Goal: Task Accomplishment & Management: Manage account settings

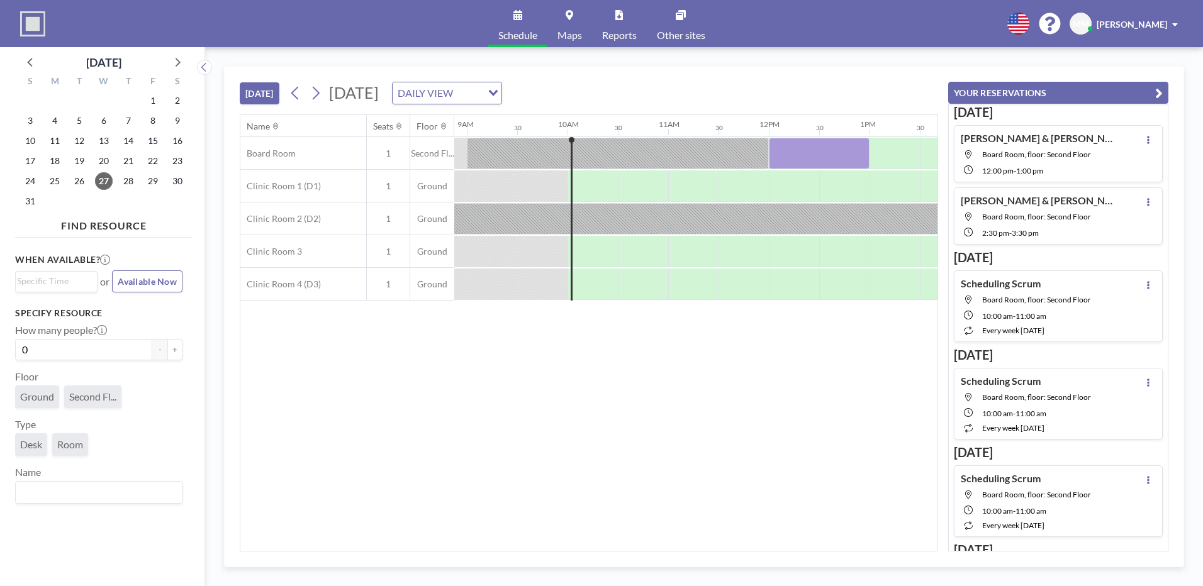
scroll to position [0, 956]
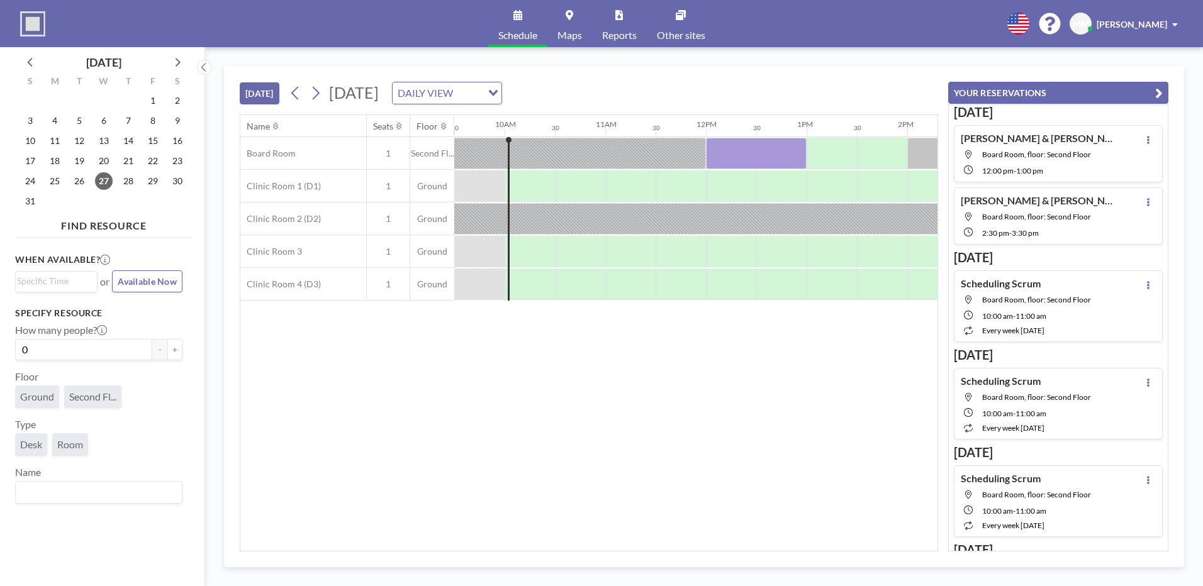
click at [625, 544] on div "Name Seats Floor 12AM 30 1AM 30 2AM 30 3AM 30 4AM 30 5AM 30 6AM 30 7AM 30 8AM 3…" at bounding box center [588, 333] width 697 height 436
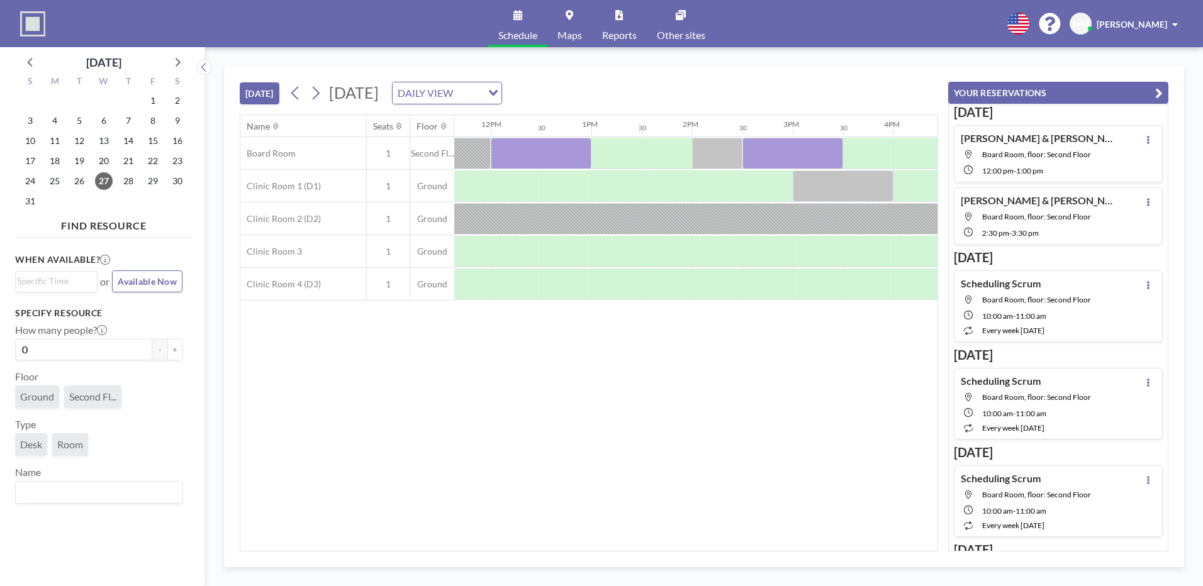
scroll to position [0, 1183]
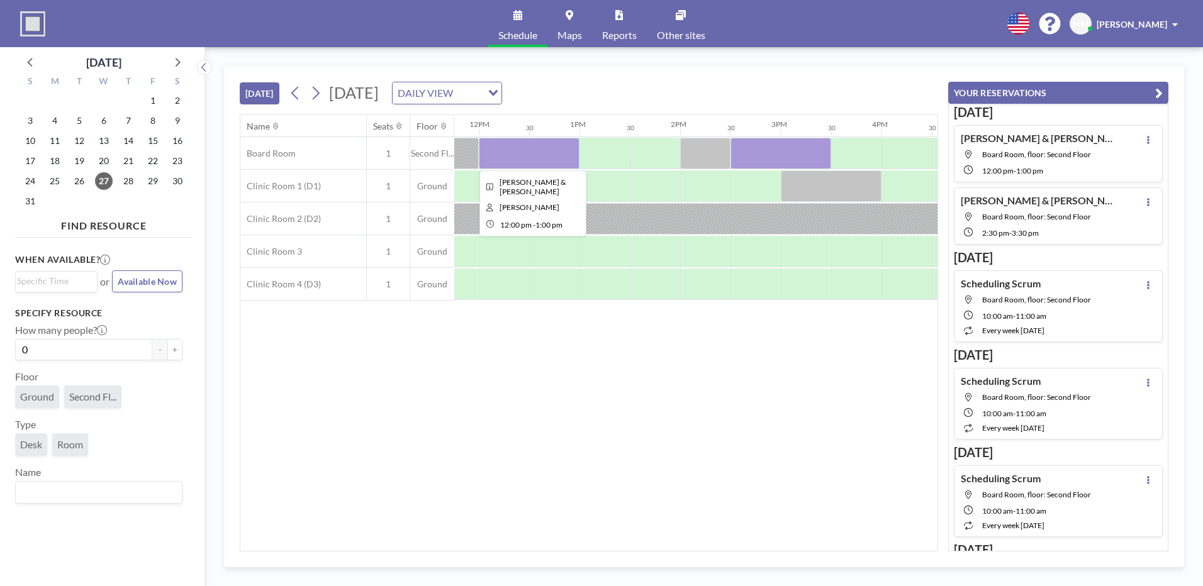
drag, startPoint x: 549, startPoint y: 163, endPoint x: 506, endPoint y: 154, distance: 43.7
click at [506, 154] on div at bounding box center [529, 153] width 101 height 31
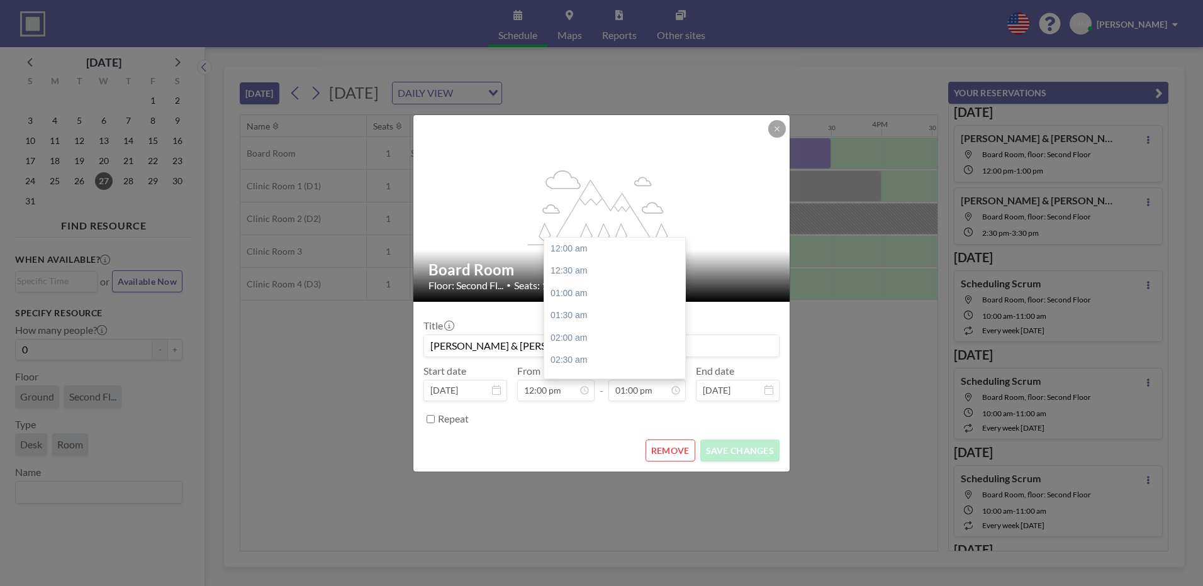
scroll to position [582, 0]
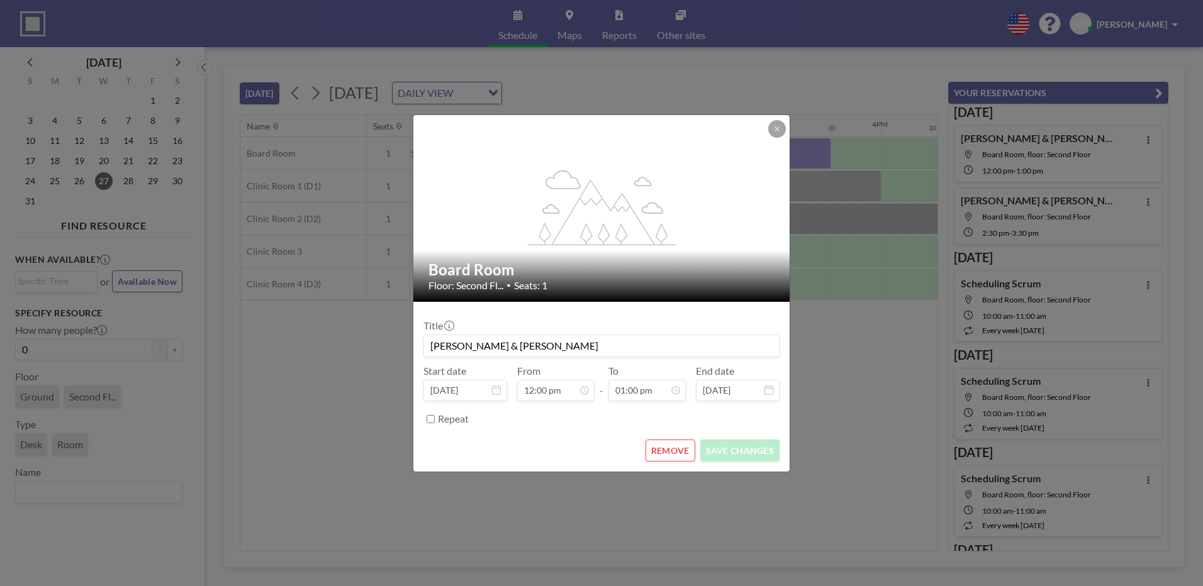
click at [691, 447] on button "REMOVE" at bounding box center [670, 451] width 50 height 22
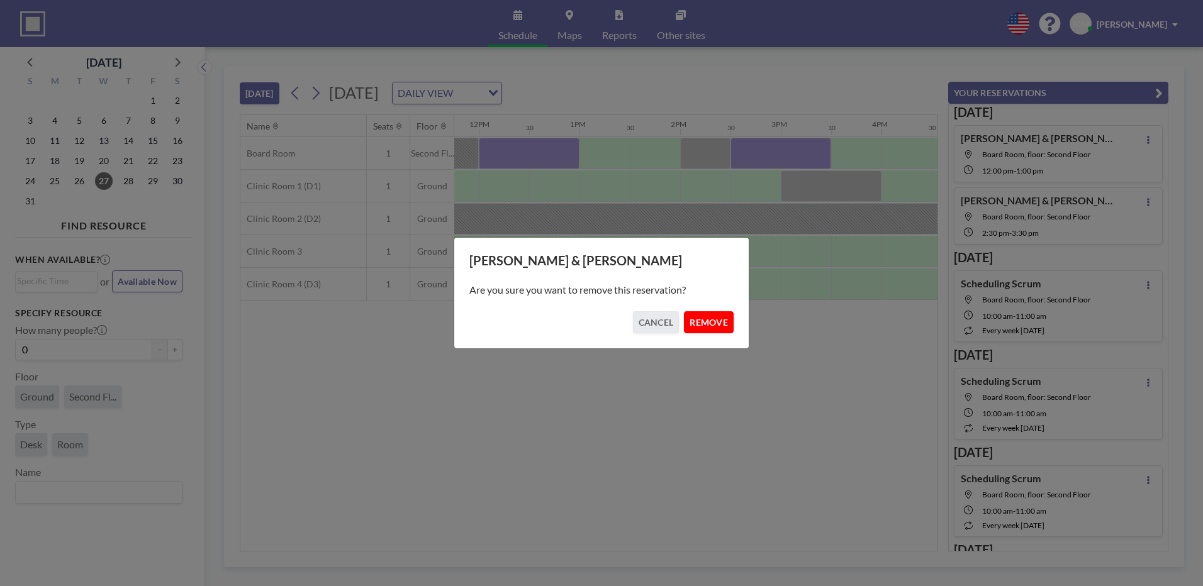
click at [703, 332] on button "REMOVE" at bounding box center [709, 322] width 50 height 22
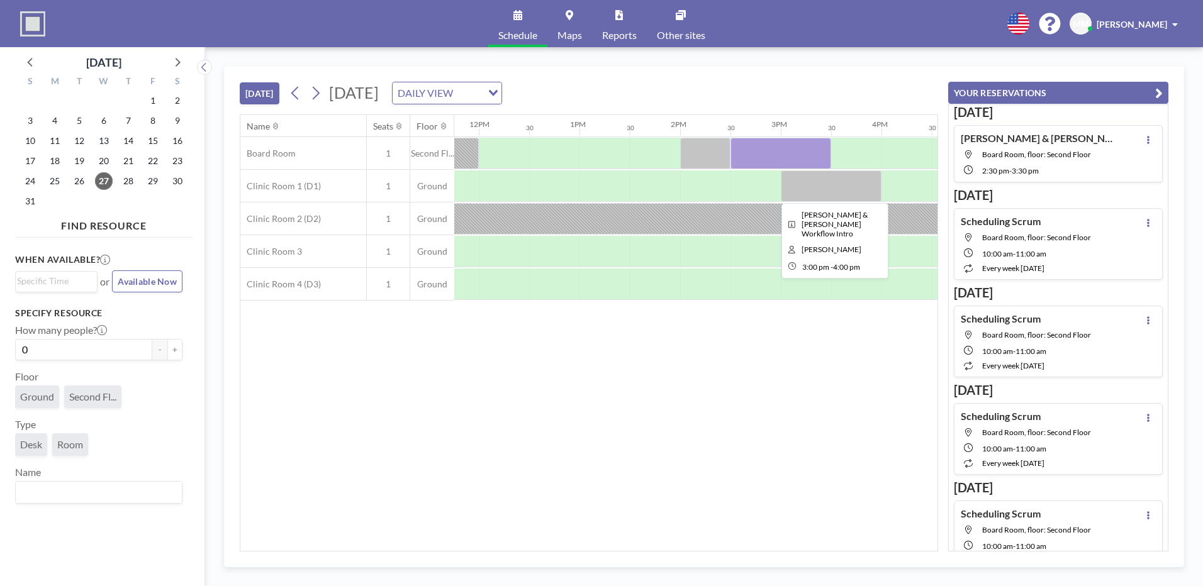
click at [883, 160] on div "Board Room 1 Second Fl... Clinic Room 1 (D1) 1 Ground Clinic Room 2 (D2) 1 Grou…" at bounding box center [372, 219] width 2630 height 164
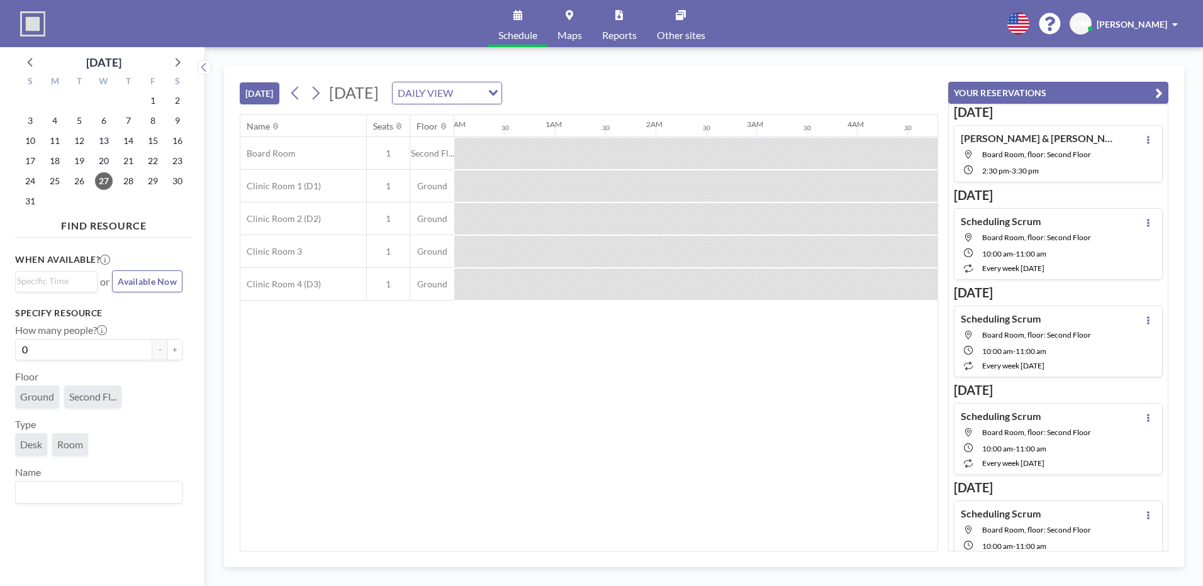
scroll to position [0, 956]
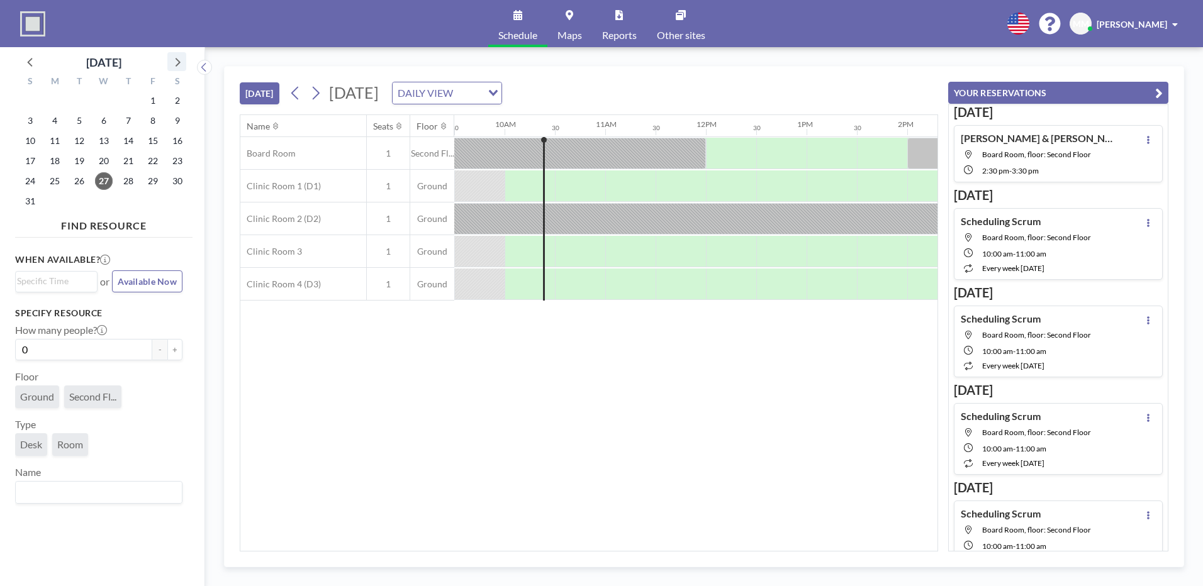
click at [180, 60] on icon at bounding box center [177, 61] width 16 height 16
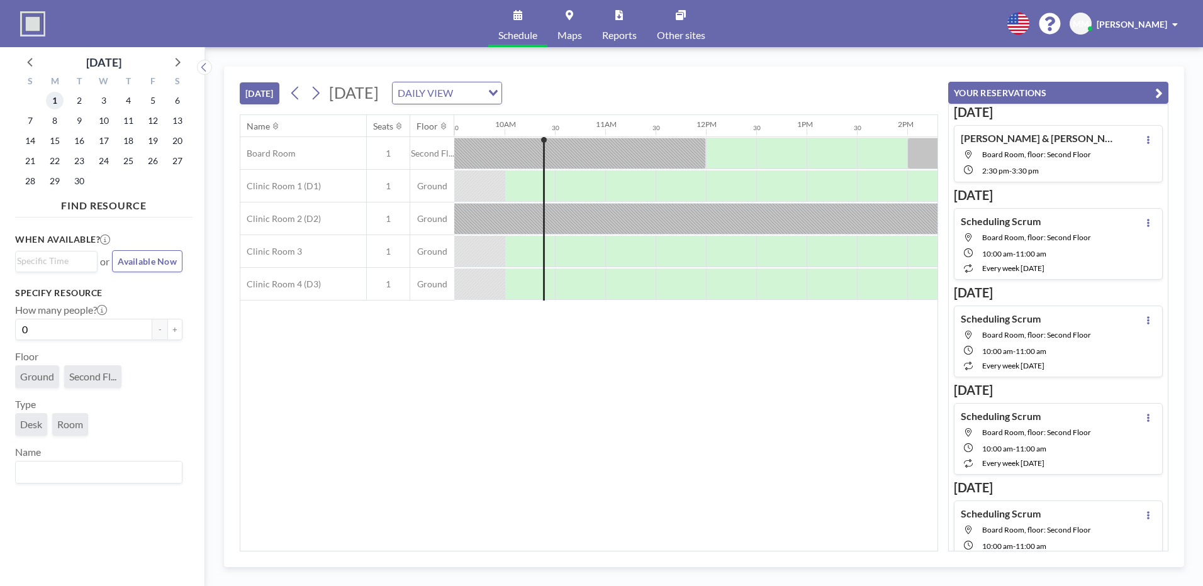
click at [52, 104] on span "1" at bounding box center [55, 101] width 18 height 18
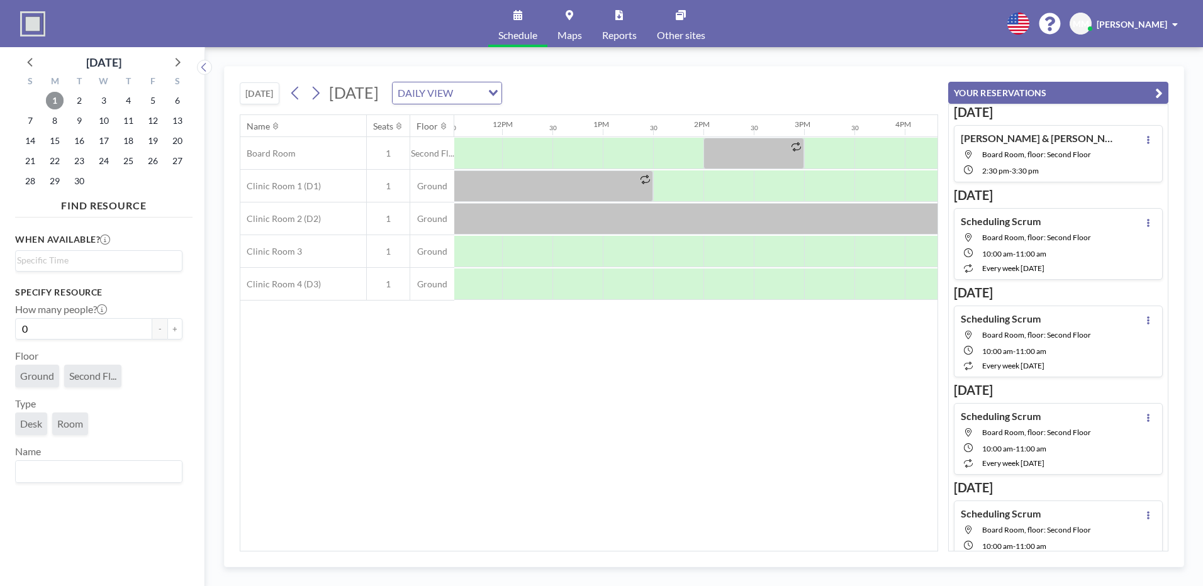
scroll to position [0, 1248]
